Goal: Transaction & Acquisition: Register for event/course

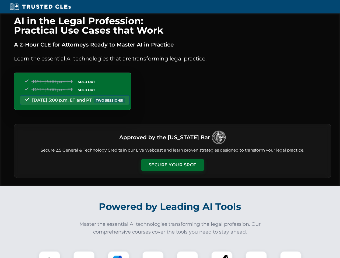
click at [172, 165] on button "Secure Your Spot" at bounding box center [172, 165] width 63 height 12
click at [49, 255] on img at bounding box center [50, 262] width 16 height 16
click at [84, 255] on div at bounding box center [84, 262] width 22 height 22
